Goal: Transaction & Acquisition: Purchase product/service

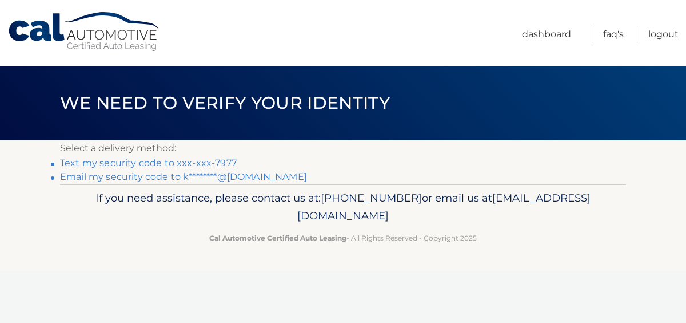
click at [138, 158] on link "Text my security code to xxx-xxx-7977" at bounding box center [148, 162] width 177 height 11
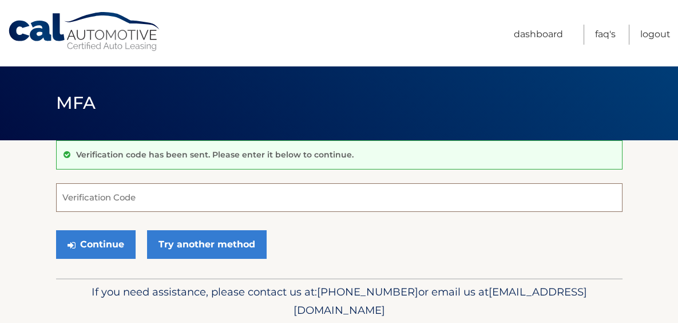
click at [91, 194] on input "Verification Code" at bounding box center [339, 197] width 566 height 29
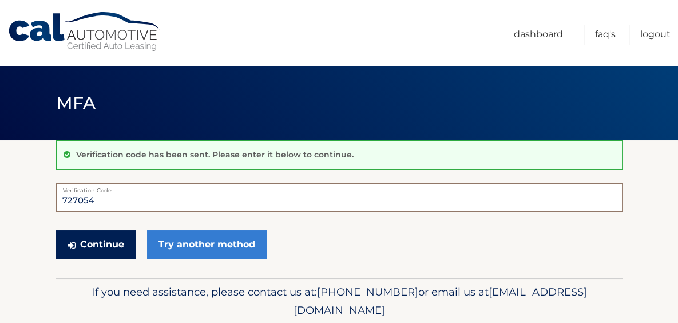
type input "727054"
click at [102, 241] on button "Continue" at bounding box center [95, 244] width 79 height 29
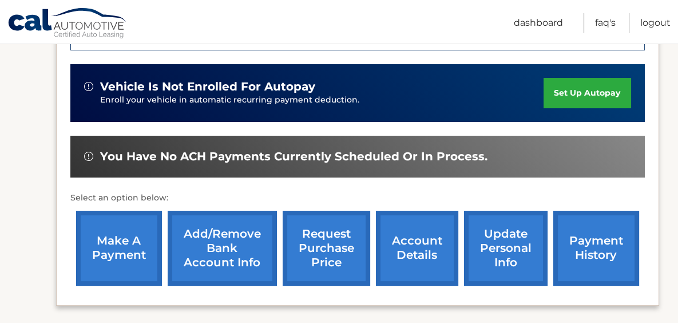
scroll to position [343, 0]
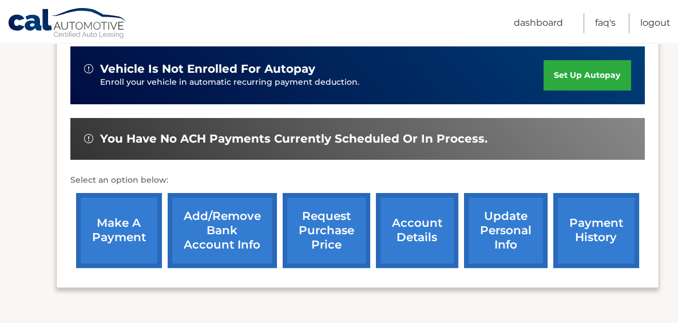
click at [126, 224] on link "make a payment" at bounding box center [119, 230] width 86 height 75
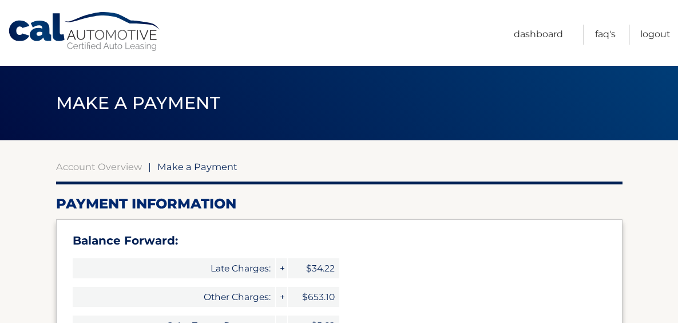
select select "NjE4NDdiMDktYTJkNy00MTE2LWE0MjktZTY2MjVjYjlmOTk2"
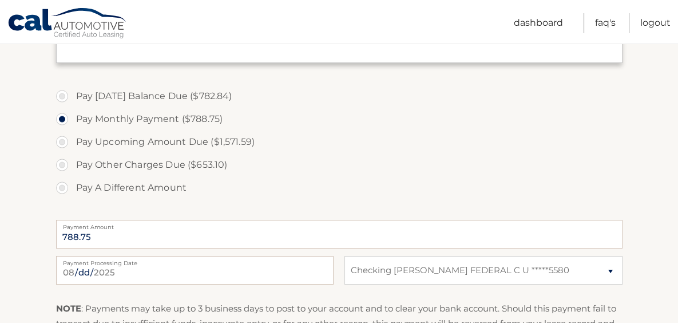
scroll to position [457, 0]
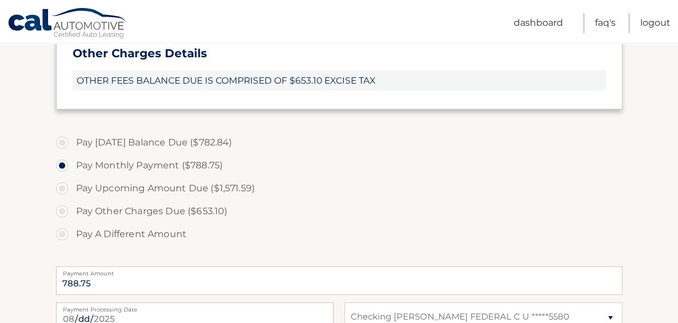
click at [61, 187] on label "Pay Upcoming Amount Due ($1,571.59)" at bounding box center [339, 188] width 566 height 23
click at [61, 187] on input "Pay Upcoming Amount Due ($1,571.59)" at bounding box center [66, 186] width 11 height 18
radio input "true"
type input "1571.59"
click at [61, 164] on label "Pay Monthly Payment ($788.75)" at bounding box center [339, 165] width 566 height 23
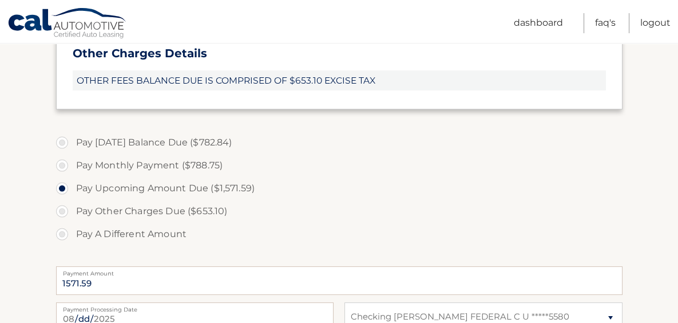
click at [61, 164] on input "Pay Monthly Payment ($788.75)" at bounding box center [66, 163] width 11 height 18
radio input "true"
type input "788.75"
click at [59, 212] on label "Pay Other Charges Due ($653.10)" at bounding box center [339, 211] width 566 height 23
click at [61, 212] on input "Pay Other Charges Due ($653.10)" at bounding box center [66, 209] width 11 height 18
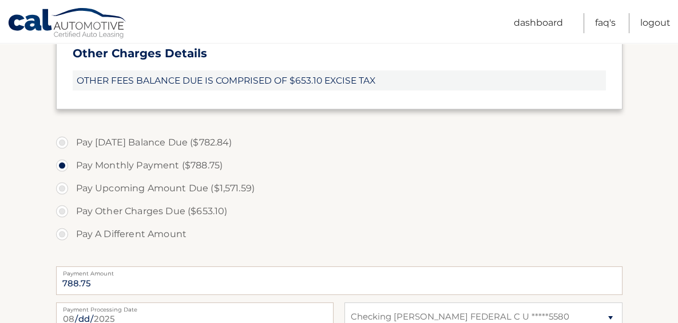
radio input "true"
type input "653.10"
click at [61, 164] on label "Pay Monthly Payment ($788.75)" at bounding box center [339, 165] width 566 height 23
click at [61, 164] on input "Pay Monthly Payment ($788.75)" at bounding box center [66, 163] width 11 height 18
radio input "true"
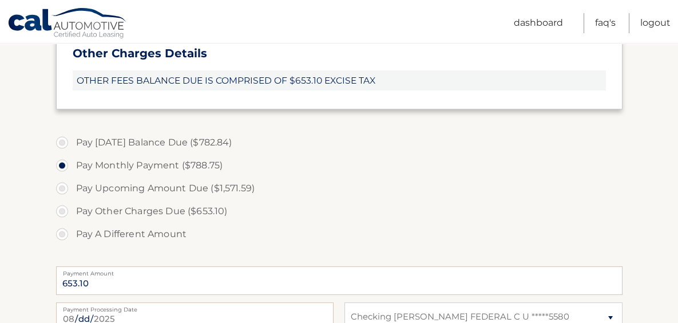
type input "788.75"
click at [61, 140] on label "Pay Today's Balance Due ($782.84)" at bounding box center [339, 142] width 566 height 23
click at [61, 140] on input "Pay Today's Balance Due ($782.84)" at bounding box center [66, 140] width 11 height 18
radio input "true"
type input "782.84"
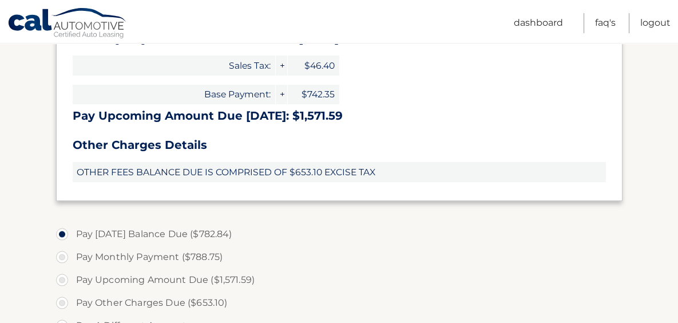
scroll to position [343, 0]
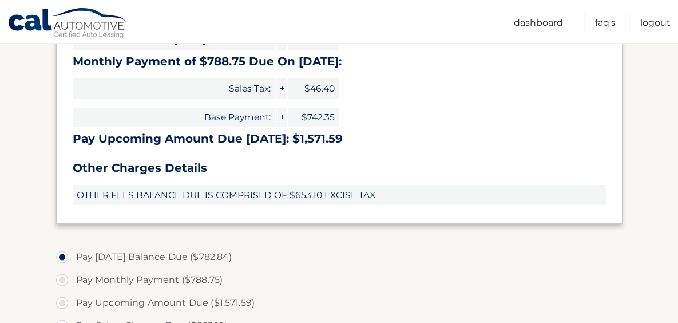
click at [59, 276] on label "Pay Monthly Payment ($788.75)" at bounding box center [339, 279] width 566 height 23
click at [61, 276] on input "Pay Monthly Payment ($788.75)" at bounding box center [66, 277] width 11 height 18
radio input "true"
type input "788.75"
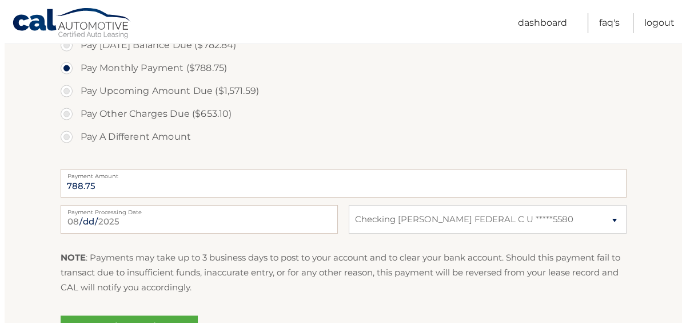
scroll to position [629, 0]
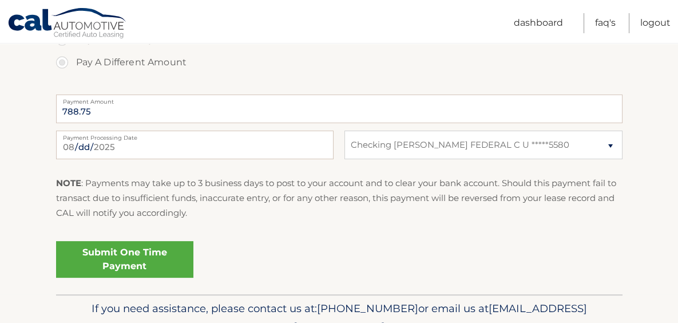
click at [113, 258] on link "Submit One Time Payment" at bounding box center [124, 259] width 137 height 37
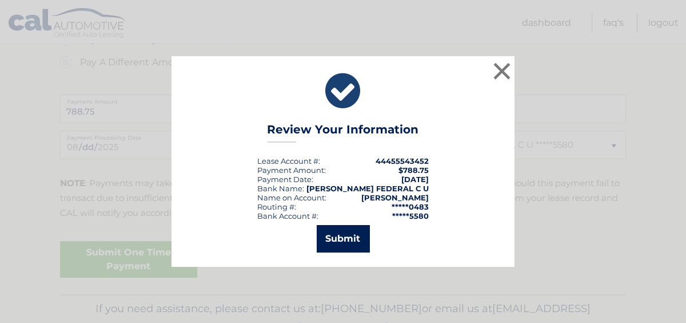
click at [347, 234] on button "Submit" at bounding box center [343, 238] width 53 height 27
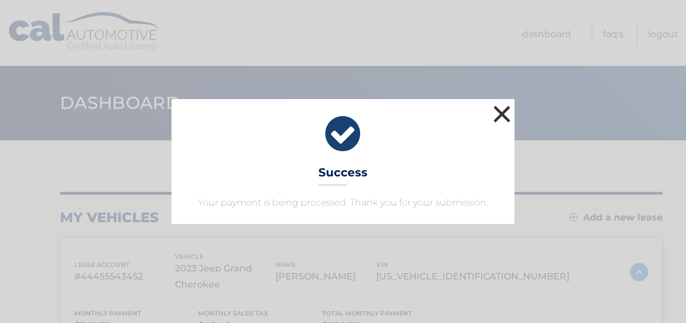
click at [499, 114] on button "×" at bounding box center [502, 113] width 23 height 23
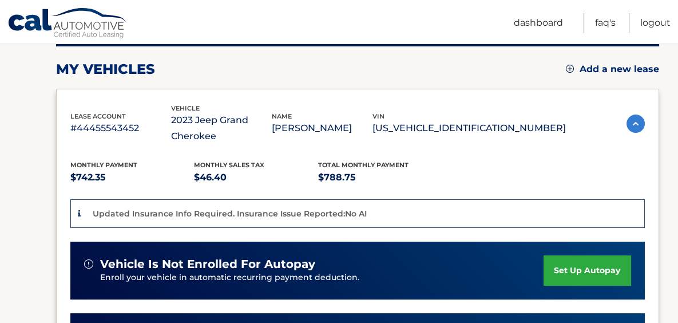
scroll to position [172, 0]
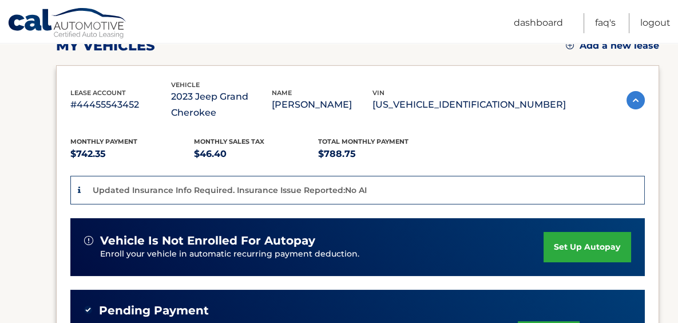
click at [308, 189] on p "Updated Insurance Info Required. Insurance Issue Reported:No AI" at bounding box center [230, 190] width 274 height 10
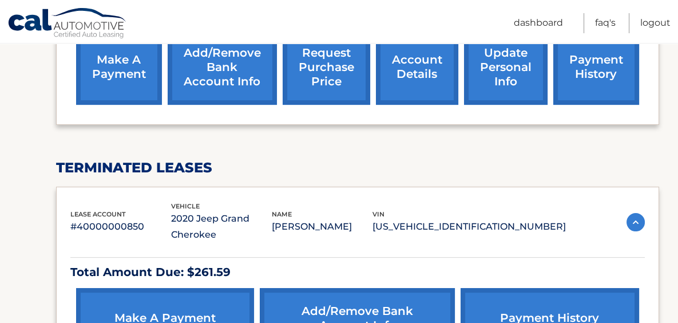
scroll to position [572, 0]
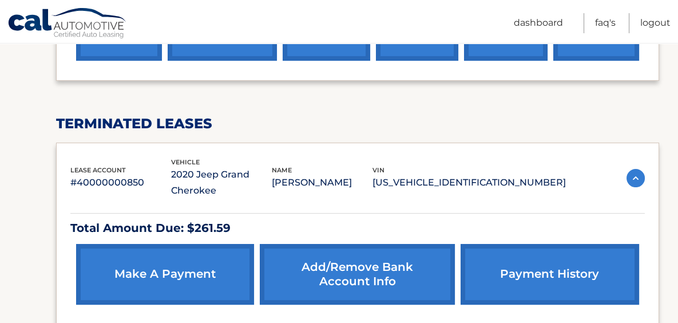
click at [150, 266] on link "make a payment" at bounding box center [165, 274] width 178 height 61
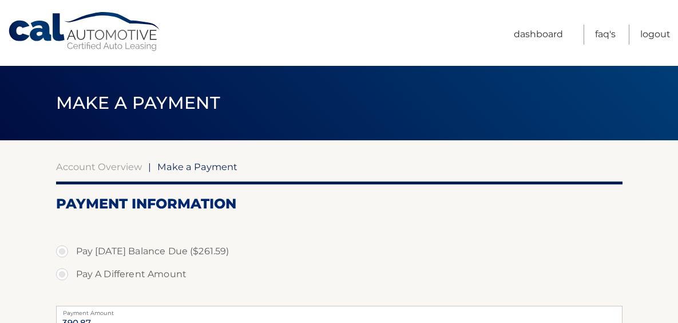
select select "ZjllMzVlM2YtMzZkZS00MTFmLWEwOTEtMTYyNmI1OTZiYjk5"
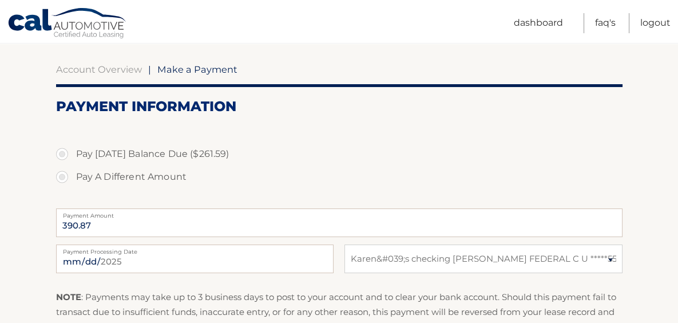
scroll to position [114, 0]
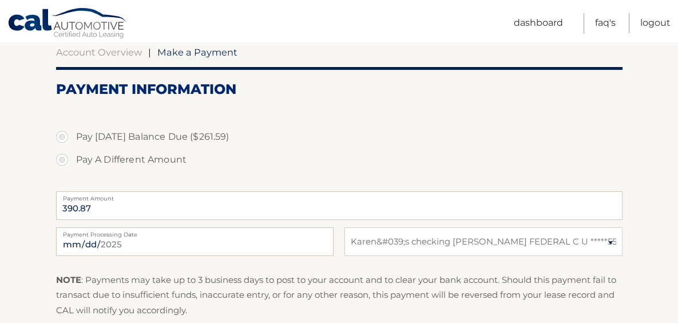
click at [62, 134] on label "Pay [DATE] Balance Due ($261.59)" at bounding box center [339, 136] width 566 height 23
click at [62, 134] on input "Pay [DATE] Balance Due ($261.59)" at bounding box center [66, 134] width 11 height 18
radio input "true"
type input "261.59"
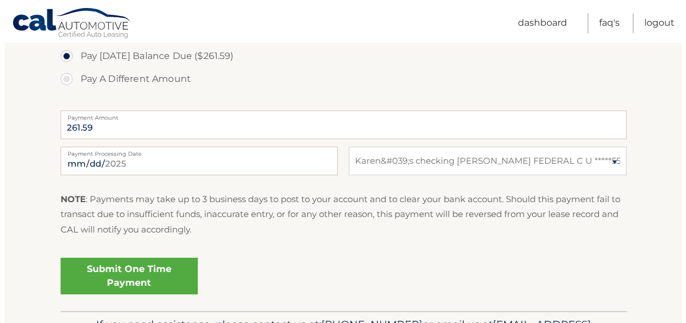
scroll to position [172, 0]
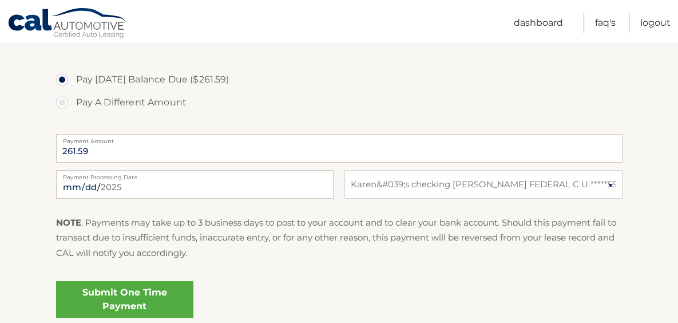
click at [142, 289] on link "Submit One Time Payment" at bounding box center [124, 299] width 137 height 37
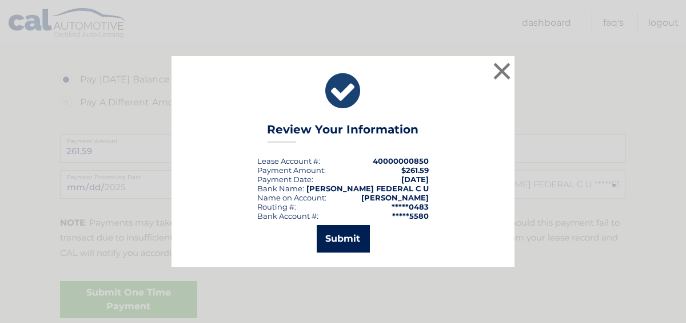
click at [335, 234] on button "Submit" at bounding box center [343, 238] width 53 height 27
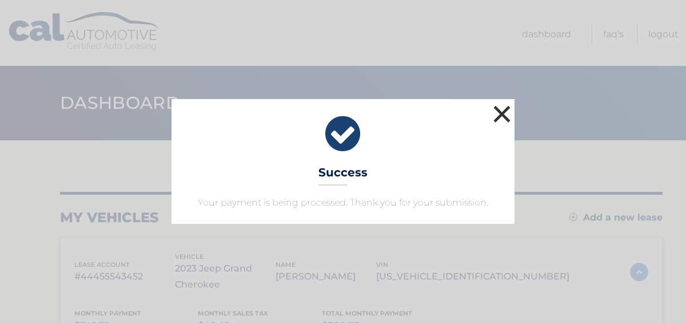
click at [499, 110] on button "×" at bounding box center [502, 113] width 23 height 23
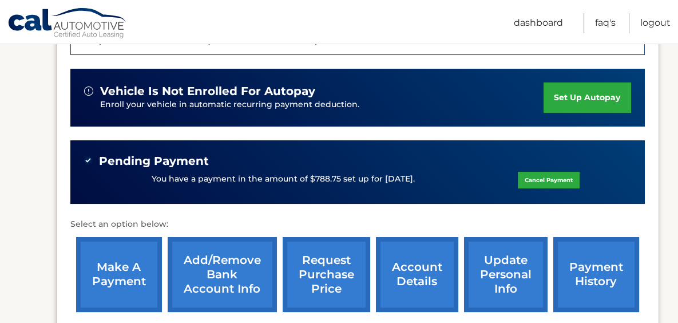
scroll to position [343, 0]
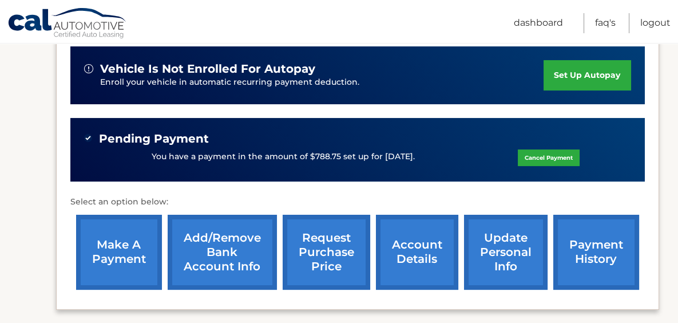
click at [601, 244] on link "payment history" at bounding box center [596, 251] width 86 height 75
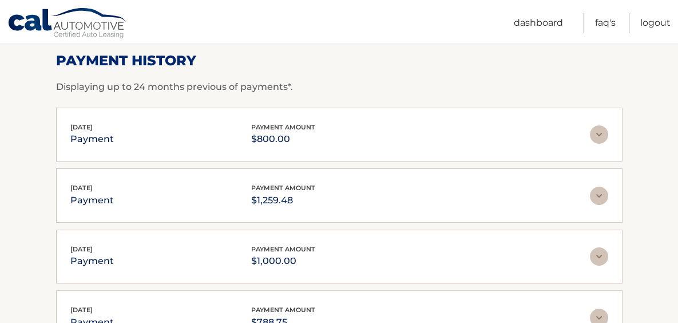
scroll to position [229, 0]
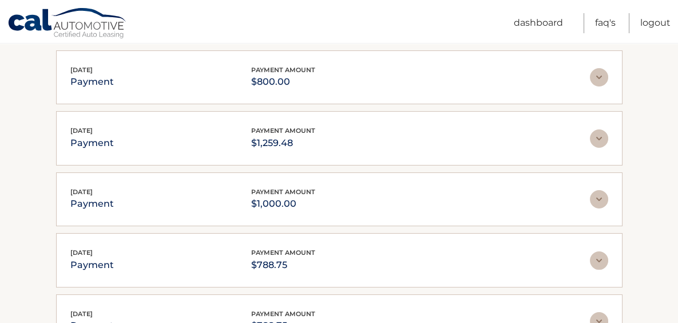
click at [596, 136] on img at bounding box center [599, 138] width 18 height 18
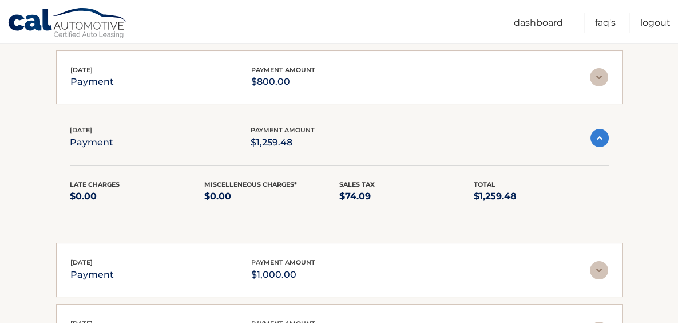
click at [636, 187] on section "Account Details | #44455543452 Back to Dashboard Payment History Displaying up …" at bounding box center [339, 208] width 678 height 595
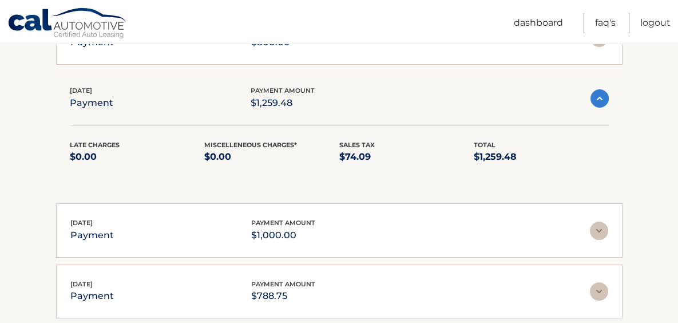
scroll to position [286, 0]
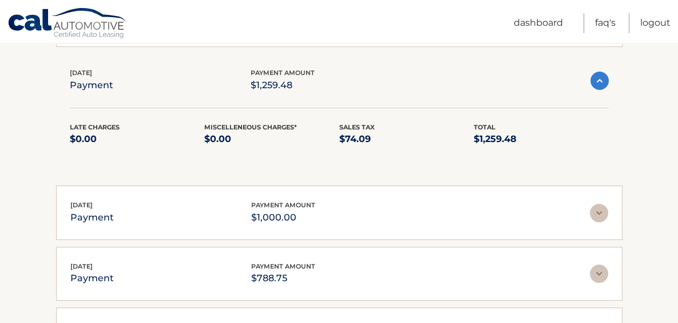
click at [601, 213] on img at bounding box center [599, 213] width 18 height 18
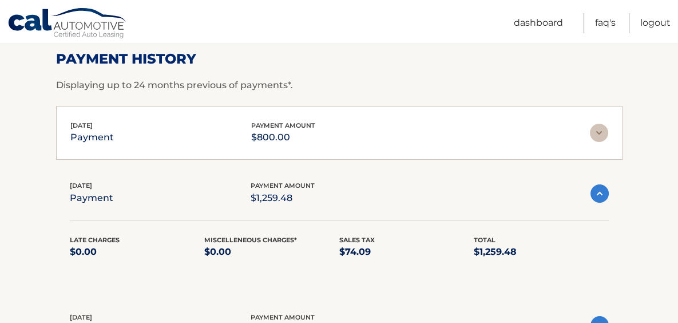
scroll to position [172, 0]
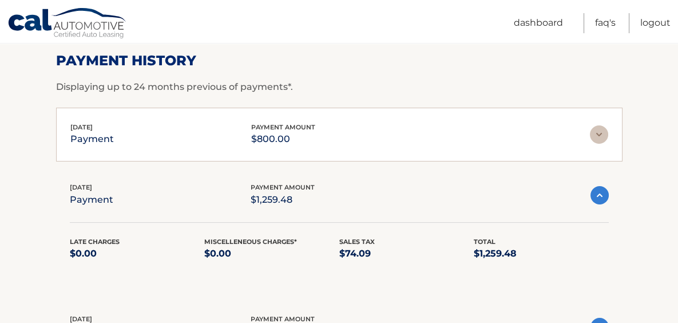
click at [600, 135] on img at bounding box center [599, 134] width 18 height 18
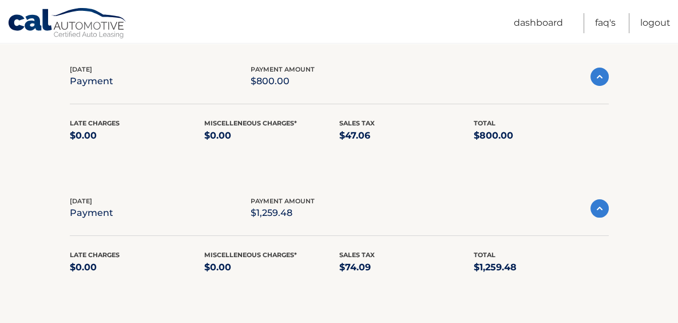
scroll to position [229, 0]
click at [532, 21] on link "Dashboard" at bounding box center [538, 23] width 49 height 20
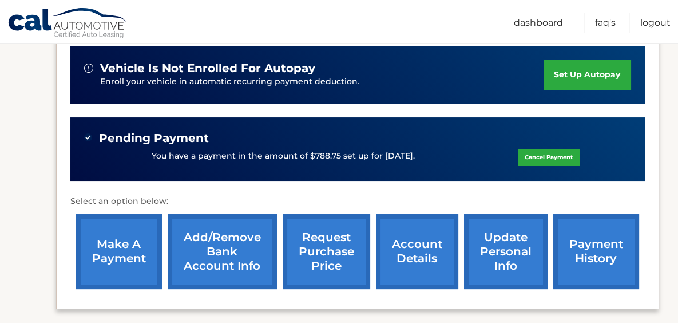
scroll to position [343, 0]
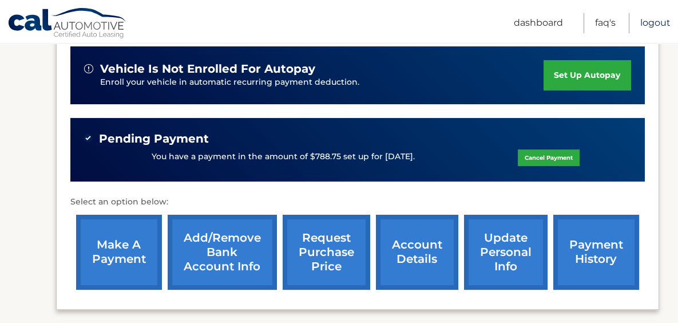
click at [655, 22] on link "Logout" at bounding box center [655, 23] width 30 height 20
